Goal: Browse casually: Explore the website without a specific task or goal

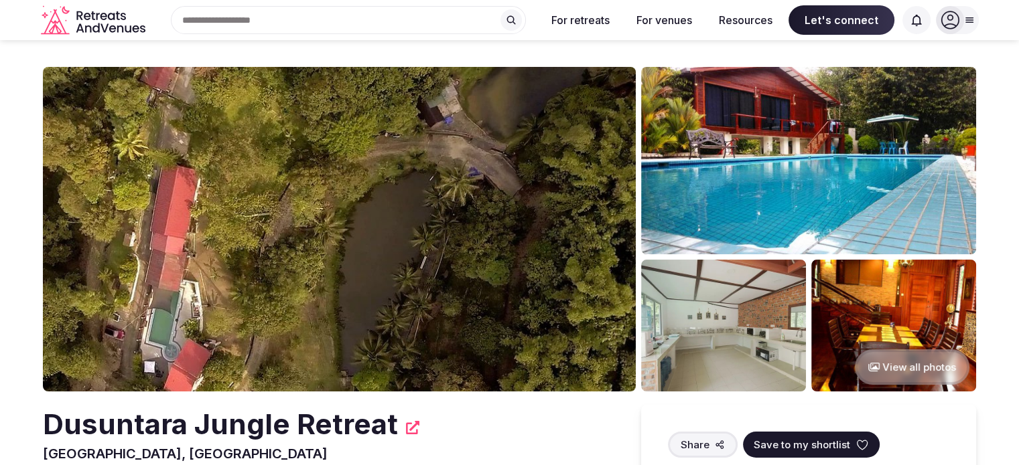
click at [905, 369] on button "View all photos" at bounding box center [911, 367] width 115 height 35
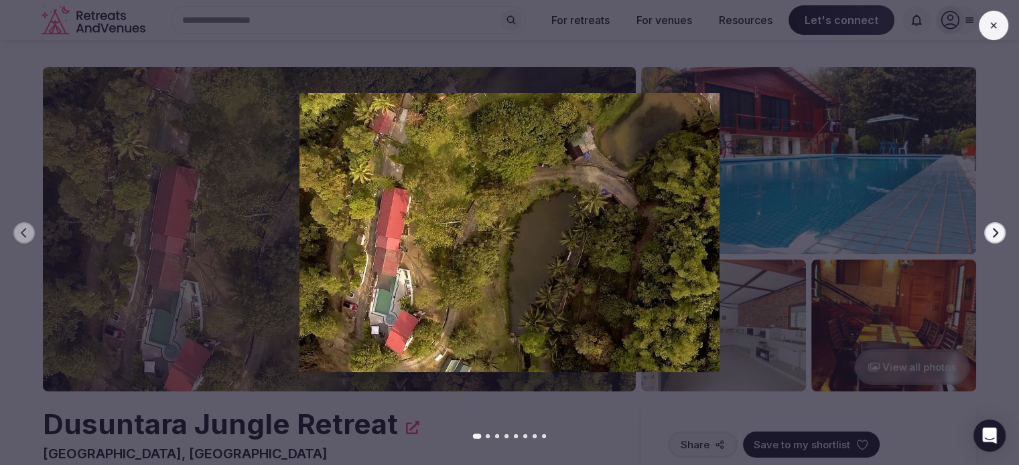
click at [996, 235] on icon "button" at bounding box center [994, 233] width 11 height 11
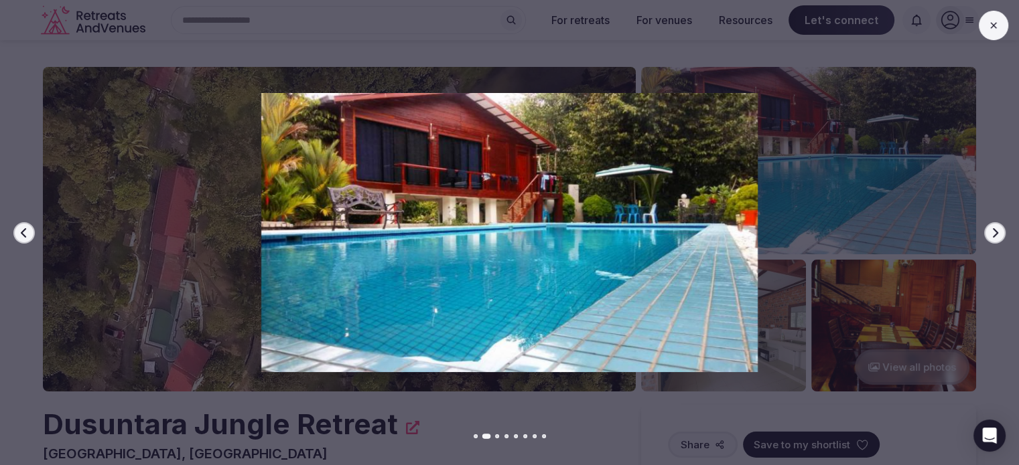
click at [996, 235] on icon "button" at bounding box center [994, 233] width 11 height 11
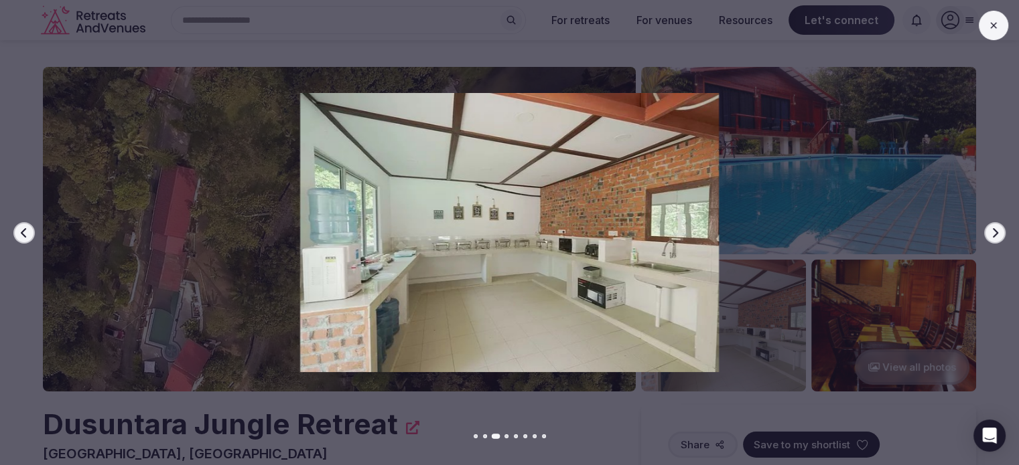
click at [996, 235] on icon "button" at bounding box center [994, 233] width 11 height 11
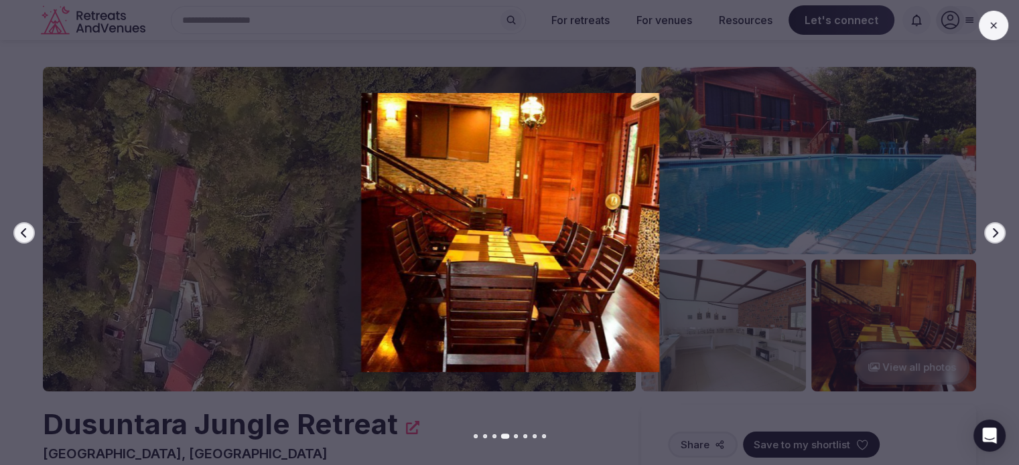
click at [996, 235] on icon "button" at bounding box center [994, 233] width 11 height 11
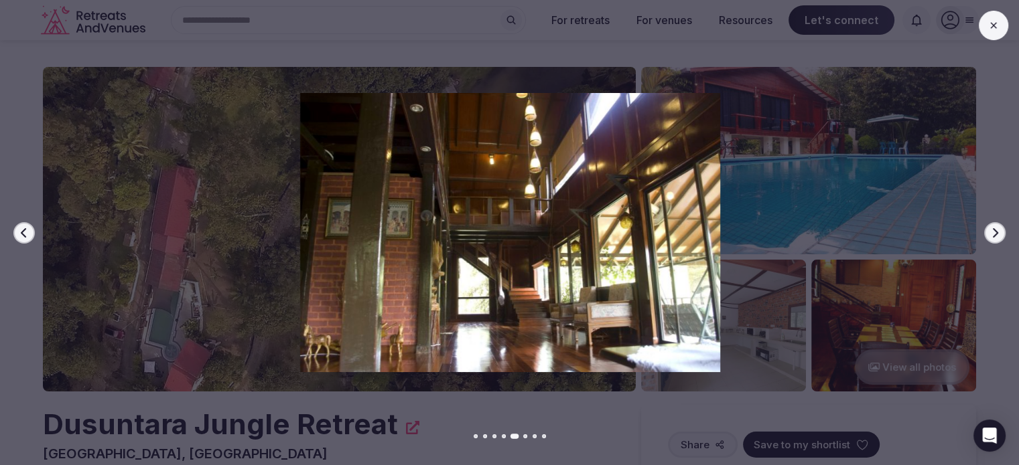
click at [996, 235] on icon "button" at bounding box center [994, 233] width 11 height 11
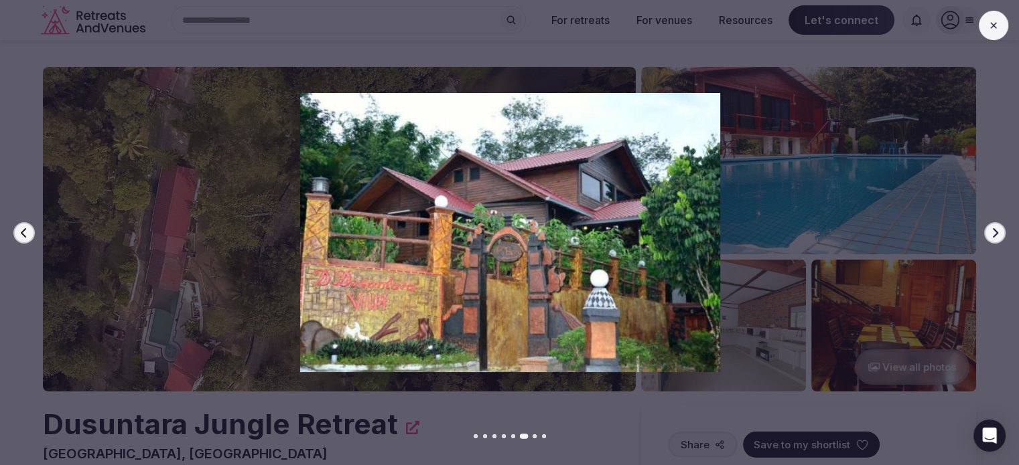
click at [996, 235] on icon "button" at bounding box center [994, 233] width 11 height 11
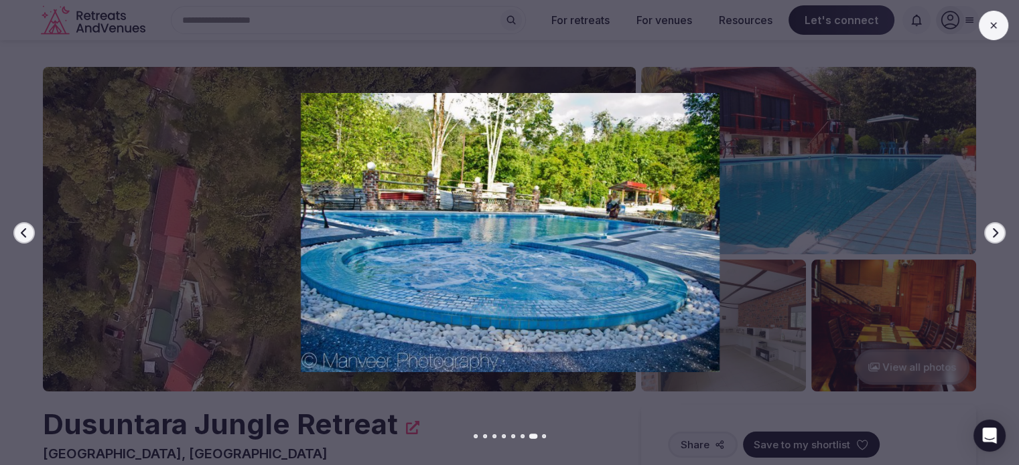
click at [996, 235] on icon "button" at bounding box center [994, 233] width 11 height 11
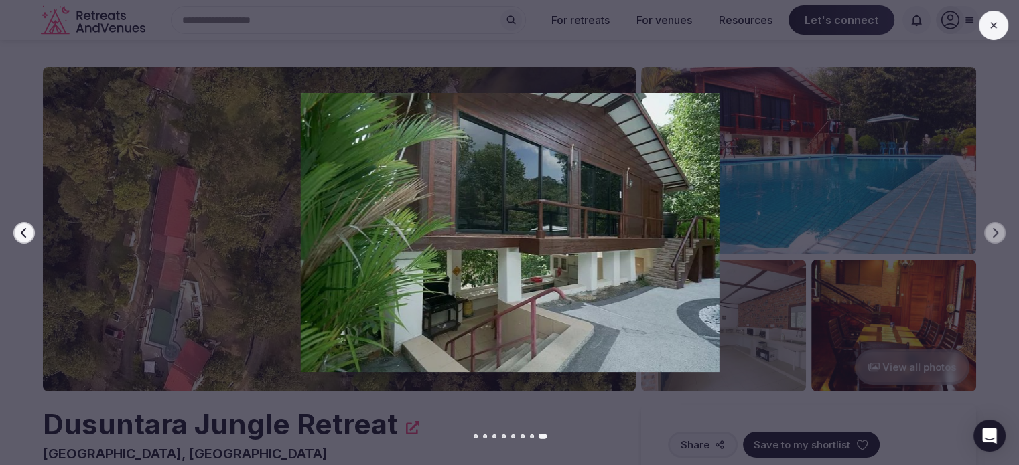
click at [995, 11] on button at bounding box center [992, 25] width 29 height 29
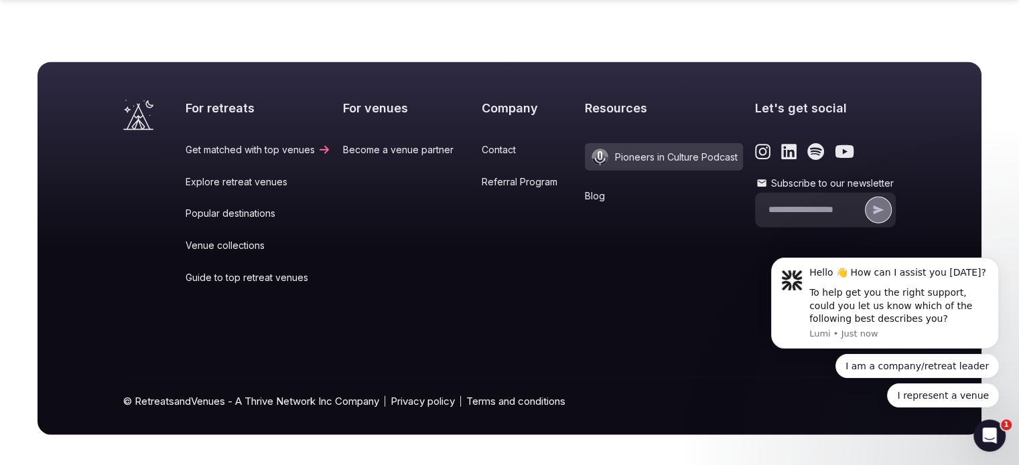
scroll to position [2851, 0]
